Goal: Task Accomplishment & Management: Manage account settings

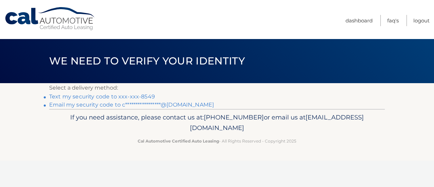
click at [115, 96] on link "Text my security code to xxx-xxx-8549" at bounding box center [102, 96] width 106 height 6
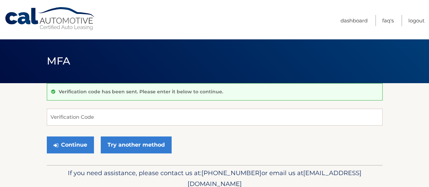
click at [119, 126] on form "Verification Code Continue Try another method" at bounding box center [215, 133] width 336 height 48
click at [112, 119] on input "Verification Code" at bounding box center [215, 117] width 336 height 17
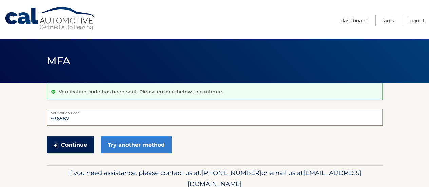
type input "936587"
click at [79, 145] on button "Continue" at bounding box center [70, 144] width 47 height 17
